Goal: Transaction & Acquisition: Subscribe to service/newsletter

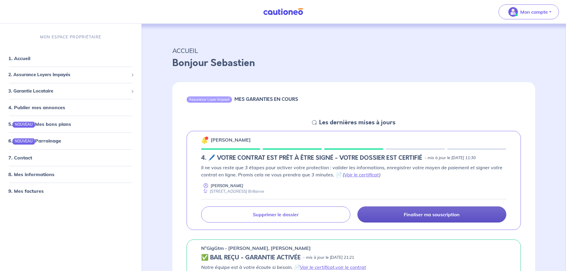
click at [413, 214] on p "Finaliser ma souscription" at bounding box center [432, 214] width 56 height 6
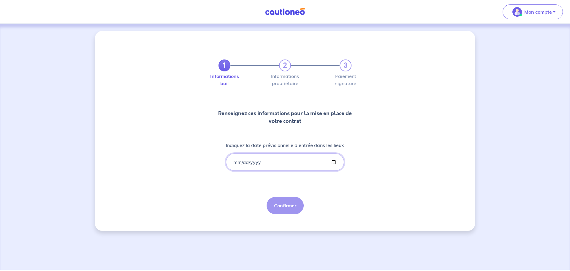
click at [333, 163] on input "Indiquez la date prévisionnelle d'entrée dans les lieux" at bounding box center [285, 161] width 118 height 17
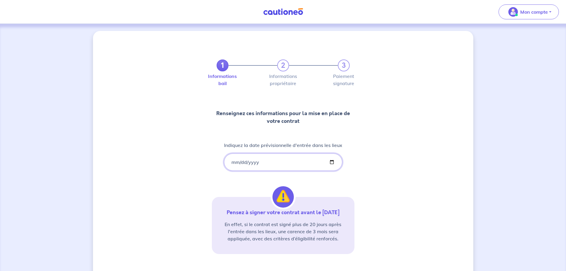
type input "[DATE]"
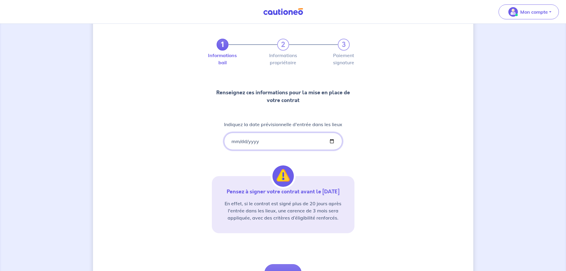
scroll to position [30, 0]
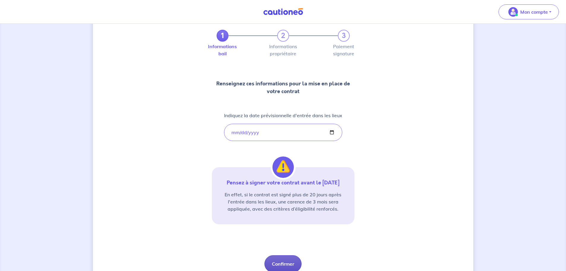
click at [281, 266] on button "Confirmer" at bounding box center [282, 263] width 37 height 17
select select "FR"
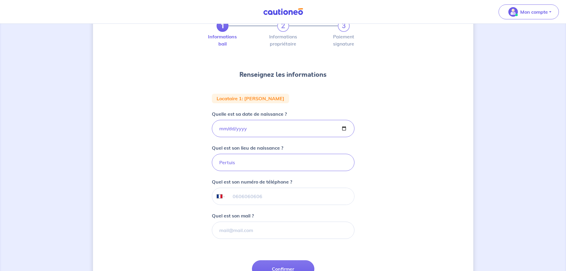
scroll to position [30, 0]
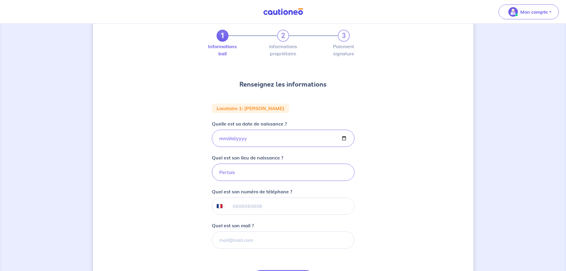
click at [271, 208] on input "tel" at bounding box center [289, 206] width 128 height 17
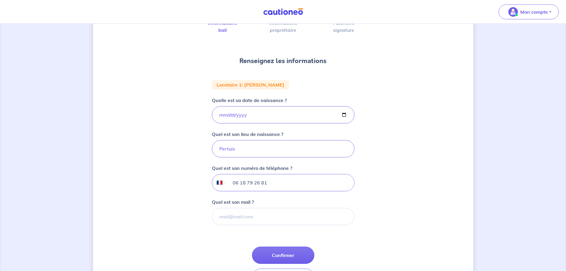
scroll to position [59, 0]
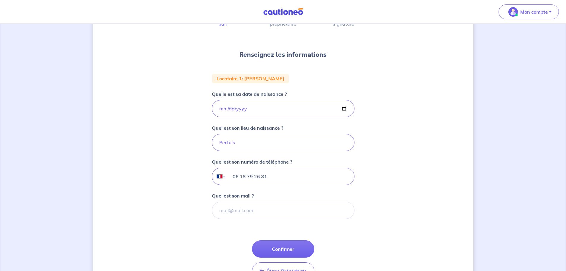
type input "06 18 79 26 81"
click at [275, 250] on button "Confirmer" at bounding box center [283, 248] width 62 height 17
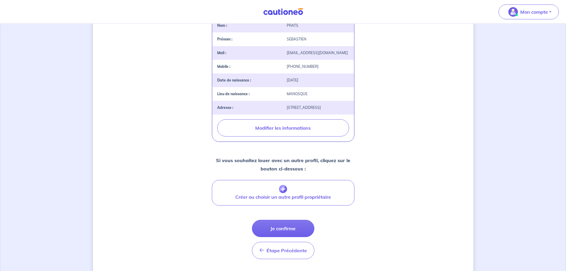
scroll to position [149, 0]
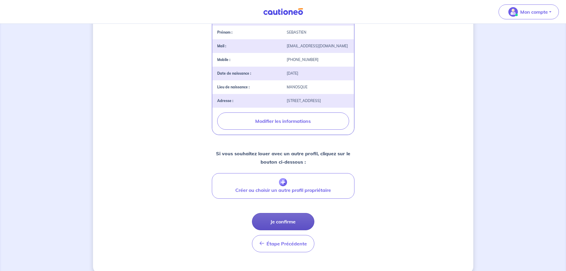
click at [299, 224] on button "Je confirme" at bounding box center [283, 221] width 62 height 17
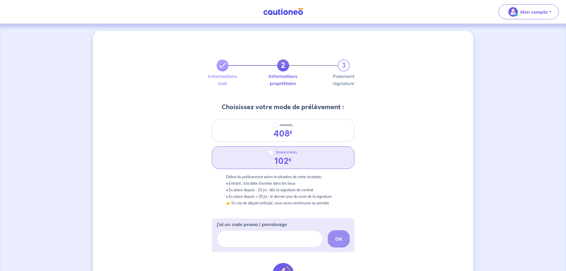
click at [279, 159] on div "102 €" at bounding box center [282, 161] width 17 height 10
radio input "true"
click at [270, 152] on input "TRIMESTRIEL" at bounding box center [271, 152] width 5 height 5
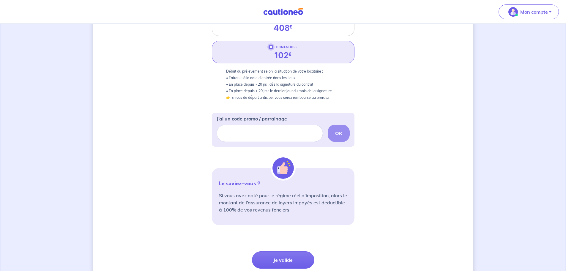
scroll to position [119, 0]
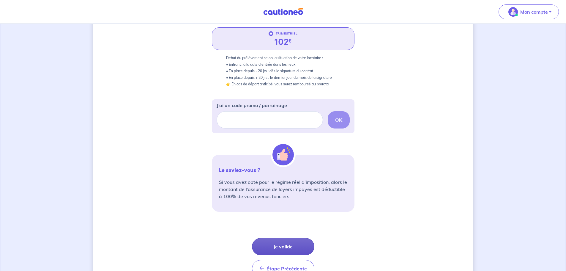
click at [293, 245] on button "Je valide" at bounding box center [283, 246] width 62 height 17
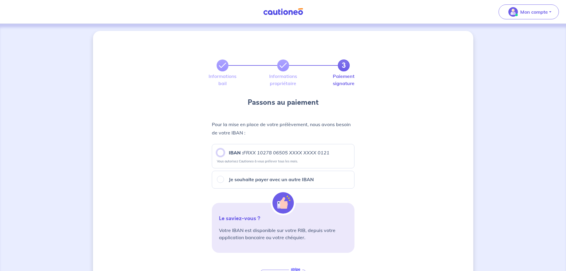
click at [222, 152] on input "IBAN : FRXX [FINANCIAL_ID] XXXX XXXX 0121" at bounding box center [220, 152] width 7 height 7
radio input "true"
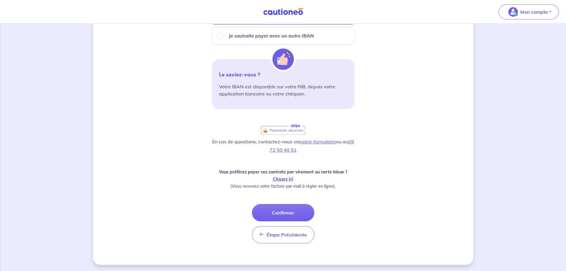
scroll to position [144, 0]
click at [302, 212] on button "Confirmer" at bounding box center [283, 211] width 62 height 17
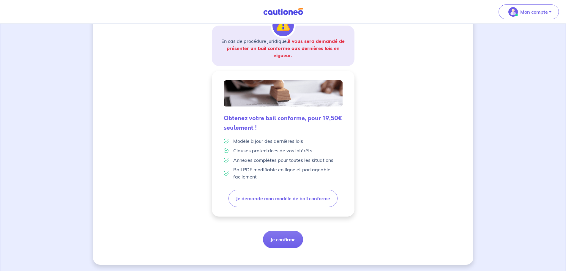
scroll to position [104, 0]
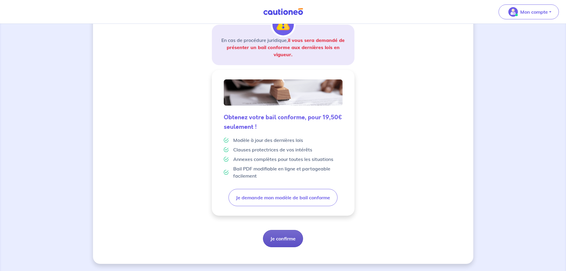
click at [296, 237] on button "Je confirme" at bounding box center [283, 238] width 40 height 17
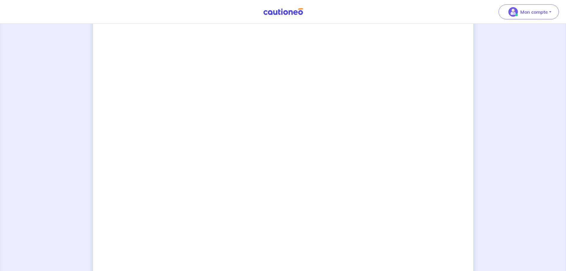
scroll to position [384, 0]
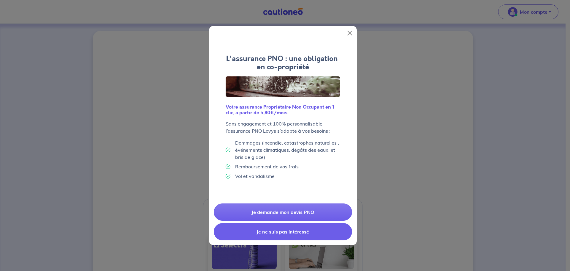
click at [308, 234] on button "Je ne suis pas intéressé" at bounding box center [283, 231] width 138 height 17
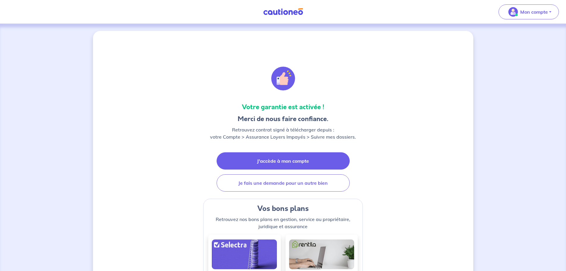
click at [329, 164] on link "J'accède à mon compte" at bounding box center [283, 160] width 133 height 17
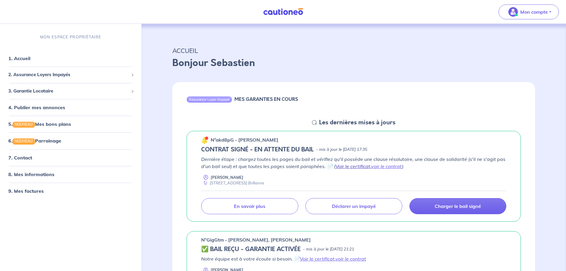
click at [350, 167] on link "Voir le certificat" at bounding box center [352, 166] width 35 height 6
click at [392, 166] on link "voir le contrat" at bounding box center [386, 166] width 31 height 6
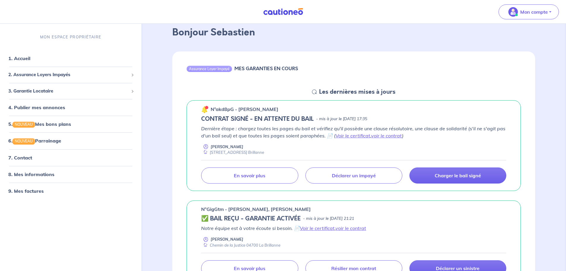
scroll to position [30, 0]
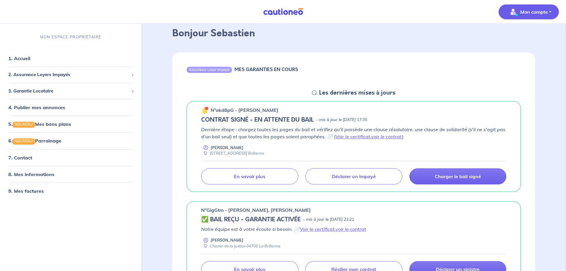
drag, startPoint x: 551, startPoint y: 12, endPoint x: 548, endPoint y: 14, distance: 3.4
click at [551, 12] on button "Mon compte" at bounding box center [528, 11] width 60 height 15
click at [527, 51] on link "Me déconnecter" at bounding box center [523, 51] width 48 height 10
